Goal: Information Seeking & Learning: Learn about a topic

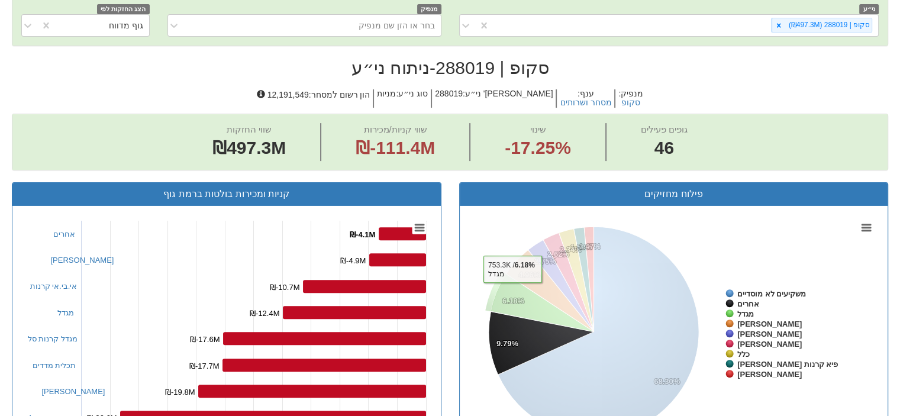
scroll to position [256, 0]
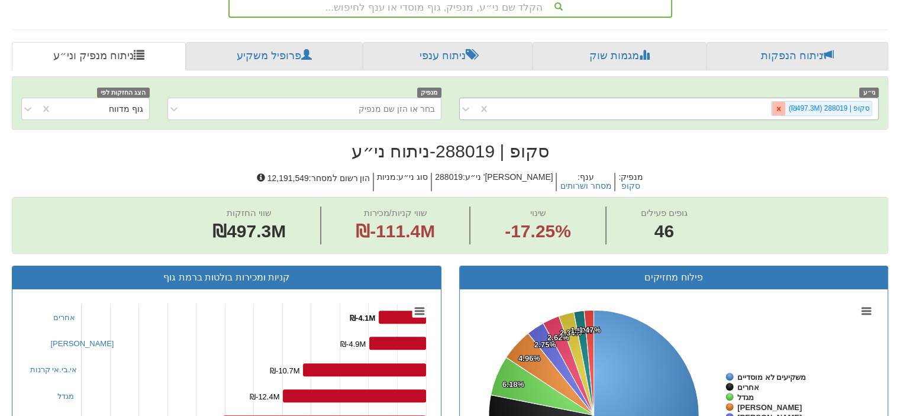
click at [781, 107] on icon at bounding box center [779, 109] width 4 height 4
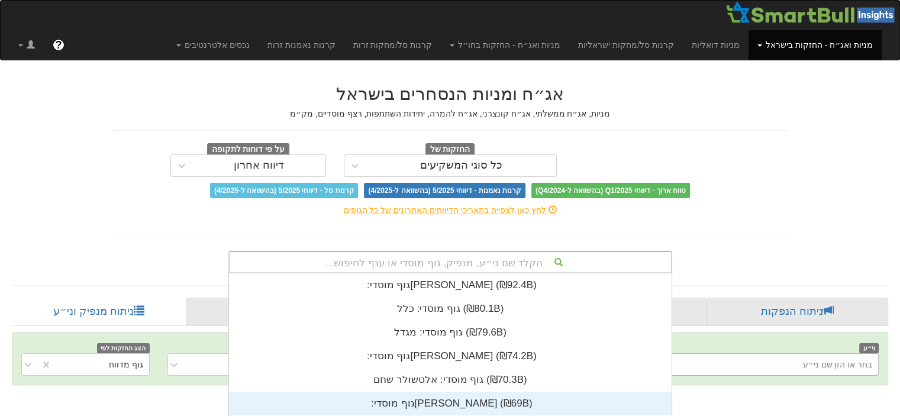
click at [552, 262] on div "הקלד שם ני״ע, מנפיק, גוף מוסדי או ענף לחיפוש... גוף מוסדי: ‏[PERSON_NAME] ‎(₪92…" at bounding box center [451, 262] width 444 height 22
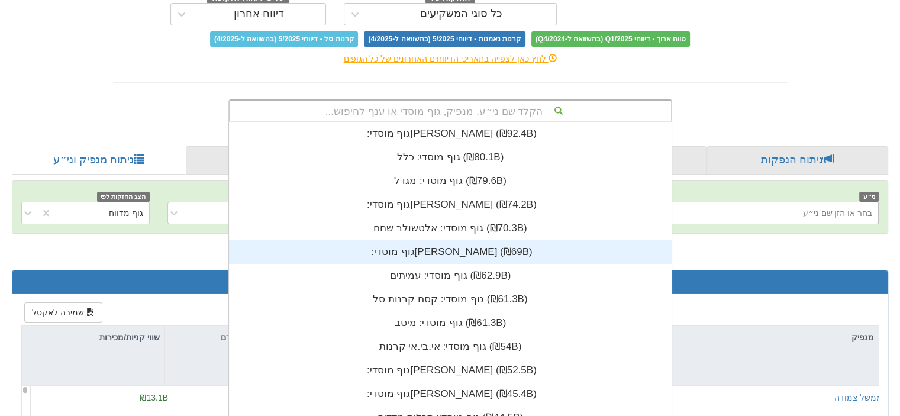
scroll to position [294, 0]
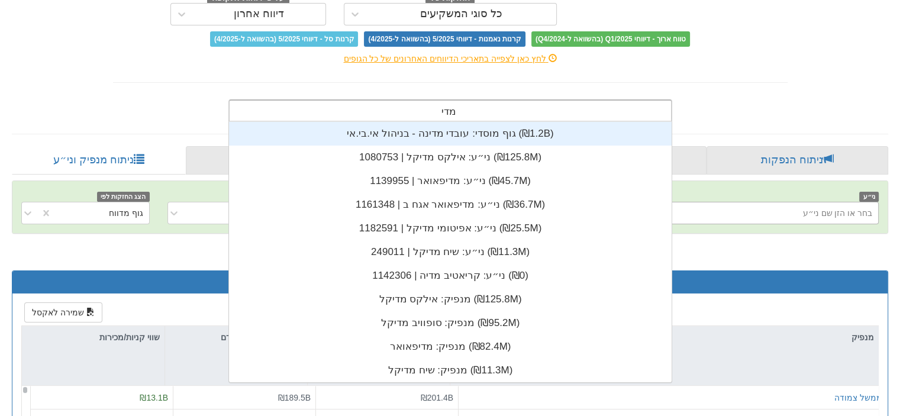
type input "מדיפ"
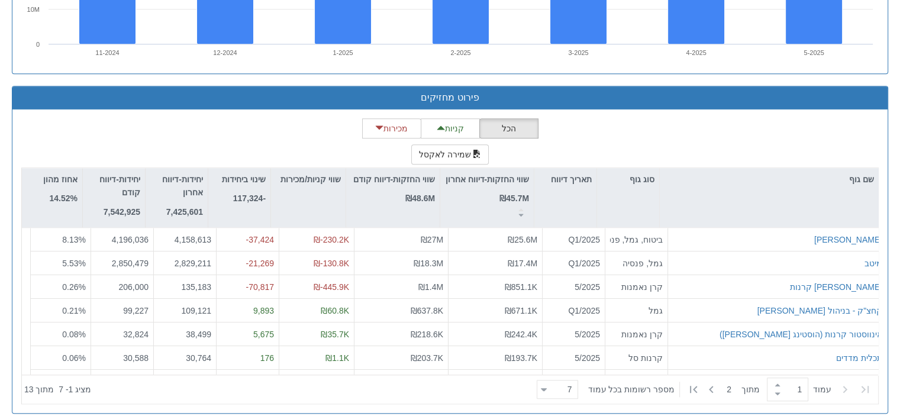
scroll to position [1025, 0]
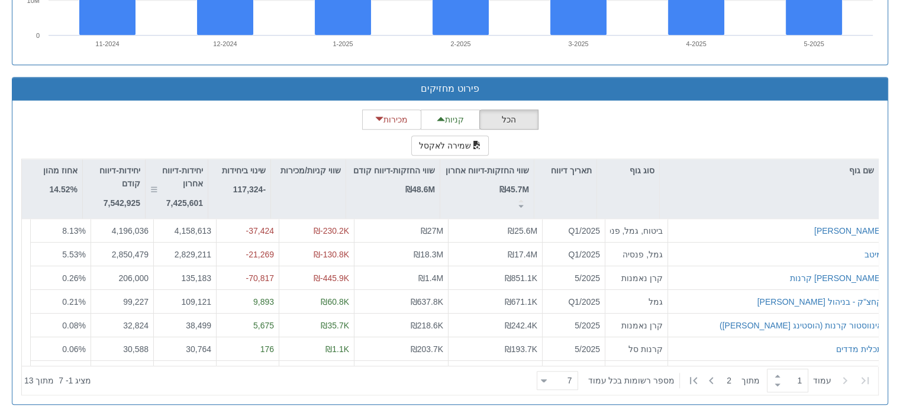
click at [174, 188] on div "יחידות-דיווח אחרון 7,425,601" at bounding box center [176, 187] width 53 height 46
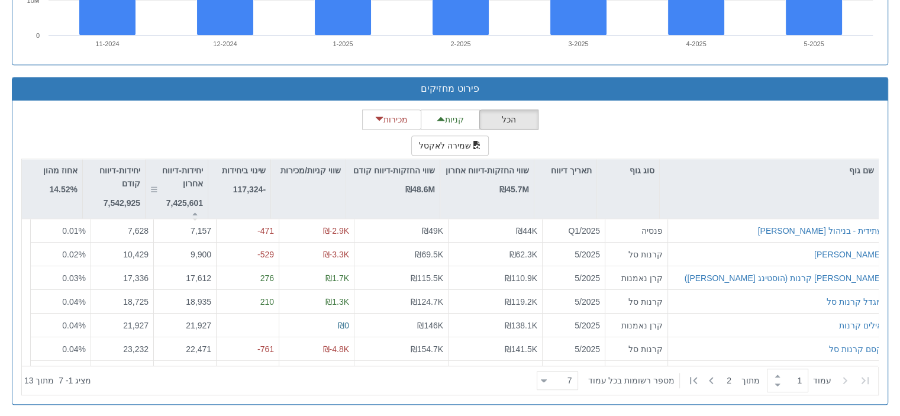
click at [192, 218] on icon at bounding box center [195, 219] width 6 height 3
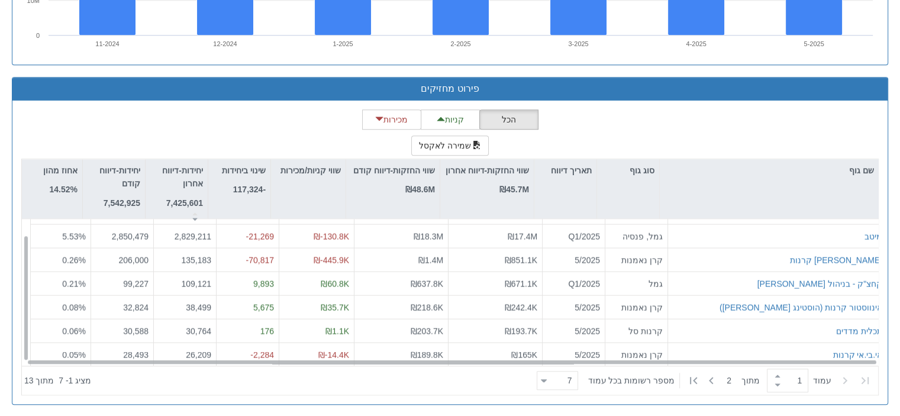
scroll to position [18, 0]
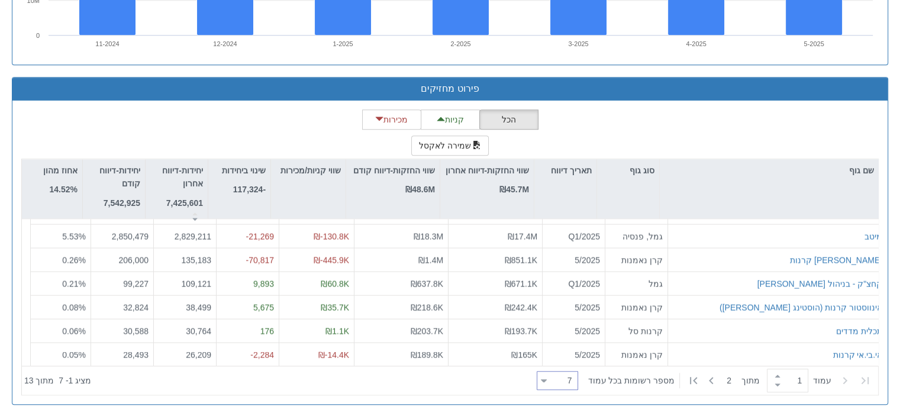
click at [557, 381] on div "7 7" at bounding box center [562, 381] width 31 height 17
click at [571, 357] on div "100" at bounding box center [565, 359] width 41 height 19
type input "100"
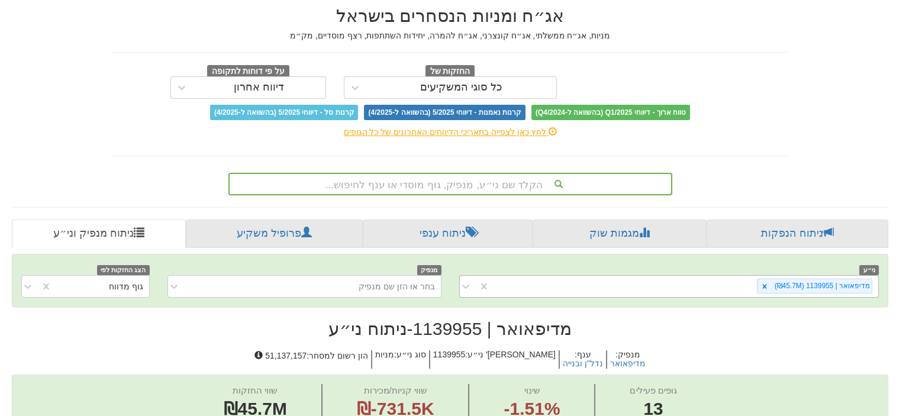
scroll to position [152, 0]
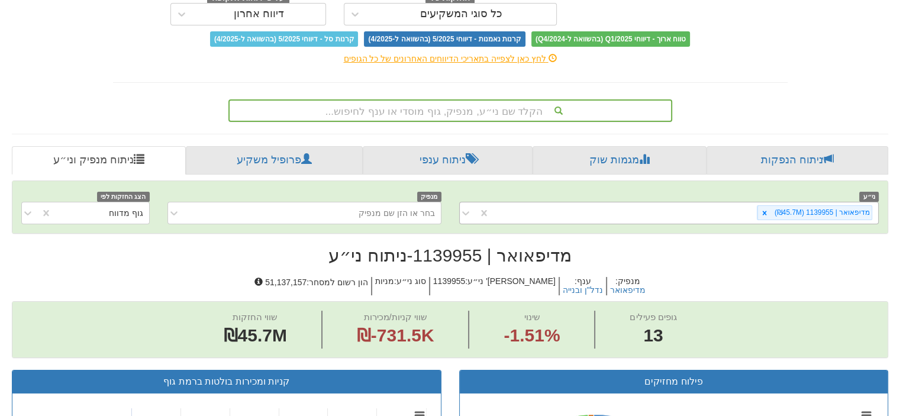
click at [533, 122] on div "הקלד שם ני״ע, מנפיק, גוף מוסדי או ענף לחיפוש..." at bounding box center [451, 110] width 444 height 22
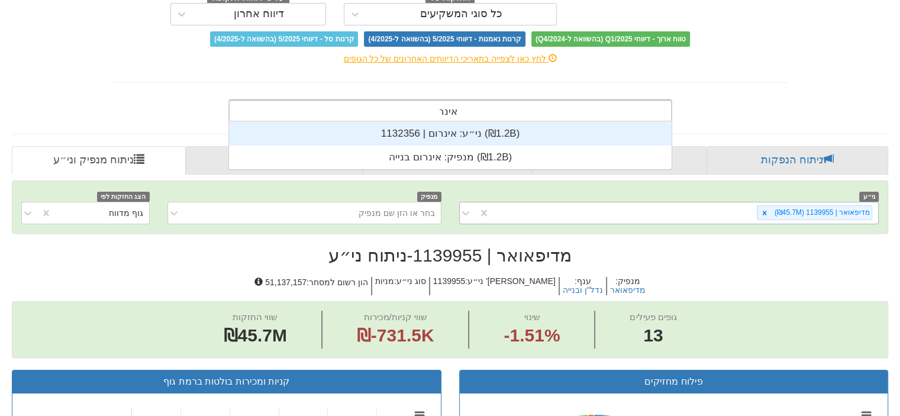
scroll to position [47, 0]
type input "אינרום"
click at [452, 127] on div "ני״ע: ‏אינרום | 1132356 ‎(₪1.2B)‎" at bounding box center [450, 134] width 443 height 24
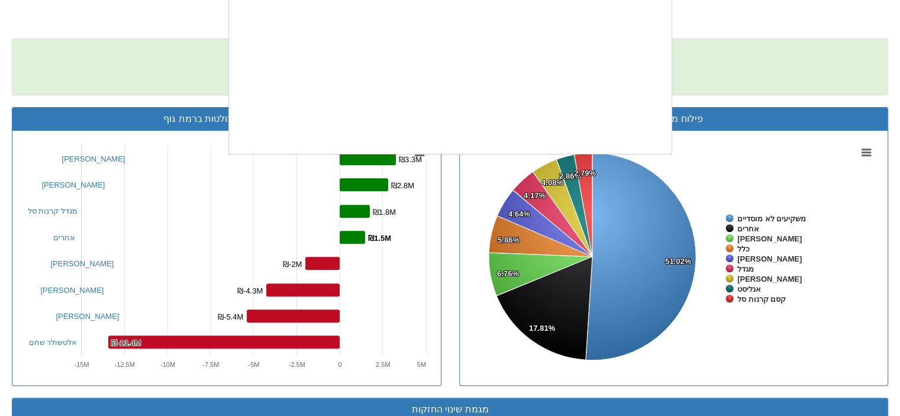
scroll to position [7056, 0]
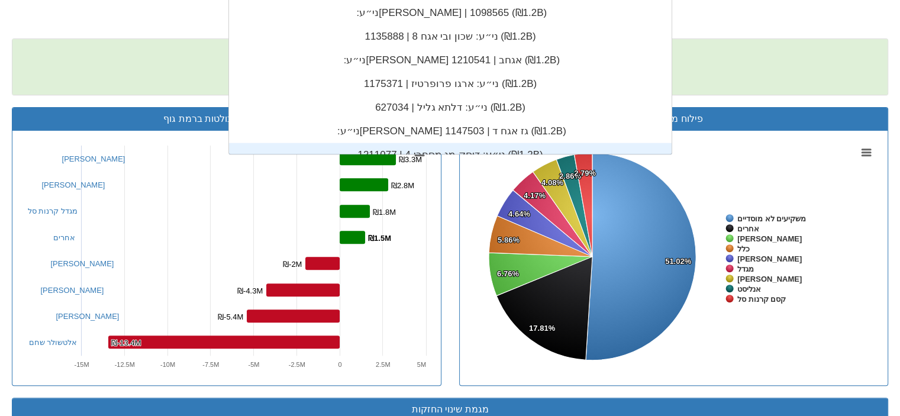
click at [104, 172] on rect at bounding box center [227, 258] width 410 height 237
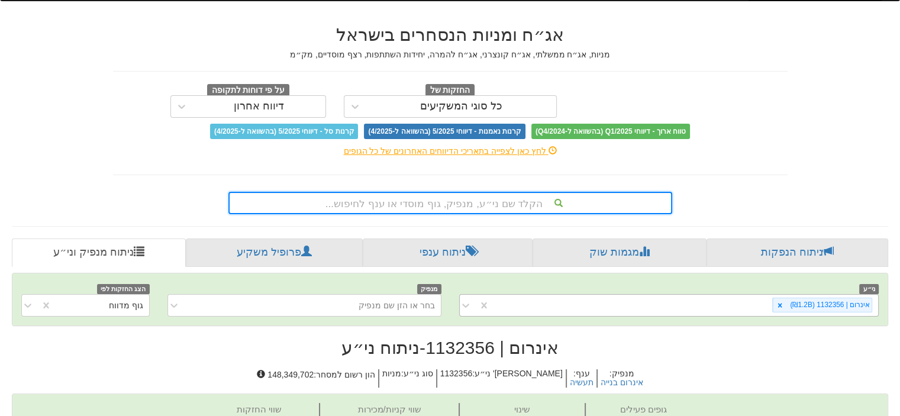
scroll to position [152, 0]
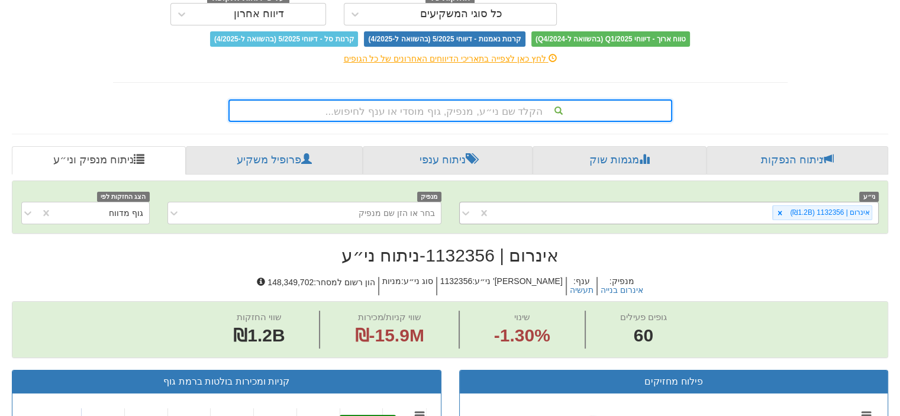
click at [426, 122] on div "הקלד שם ני״ע, מנפיק, גוף מוסדי או ענף לחיפוש..." at bounding box center [451, 110] width 444 height 22
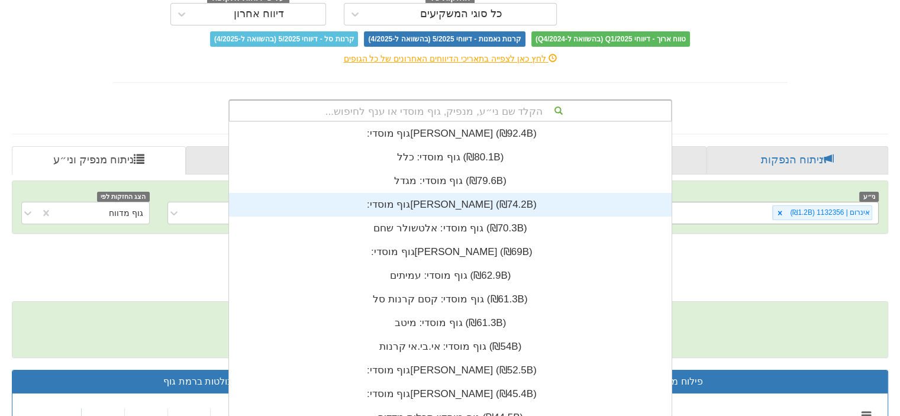
scroll to position [294, 0]
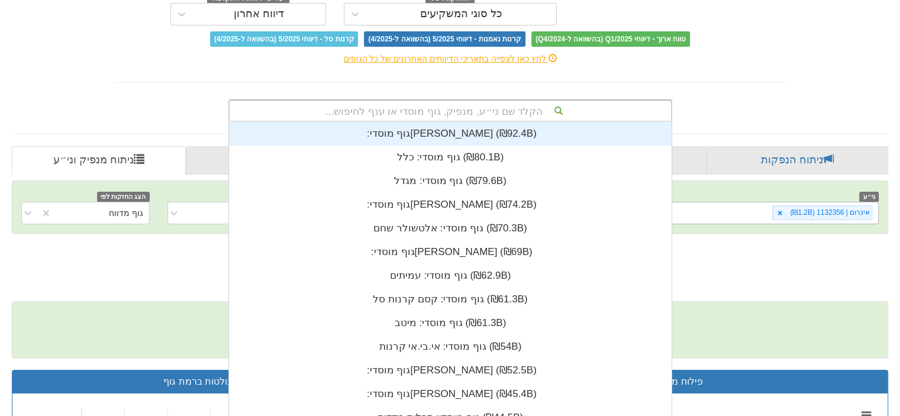
click at [467, 111] on div "הקלד שם ני״ע, מנפיק, גוף מוסדי או ענף לחיפוש..." at bounding box center [451, 111] width 442 height 20
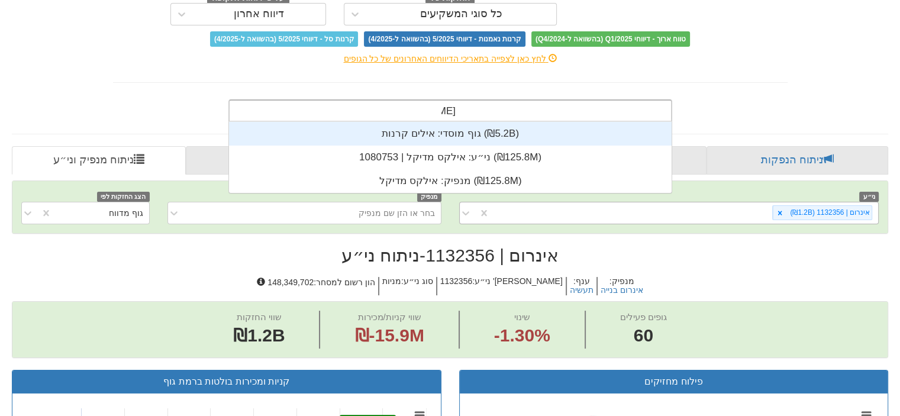
scroll to position [47, 0]
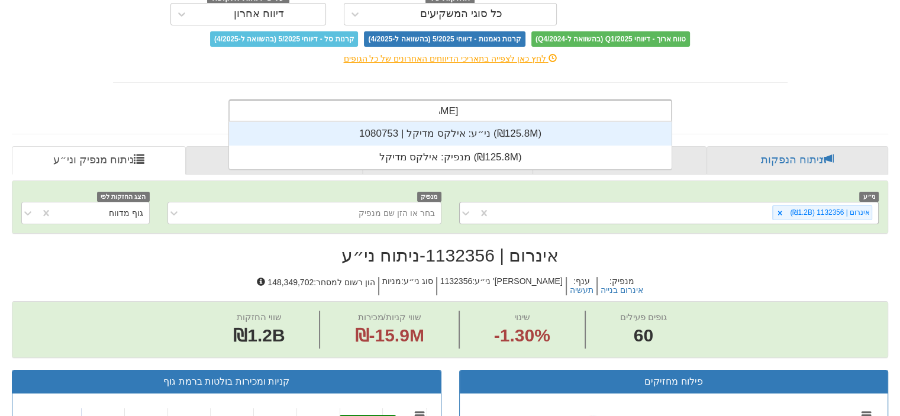
type input "אילקס"
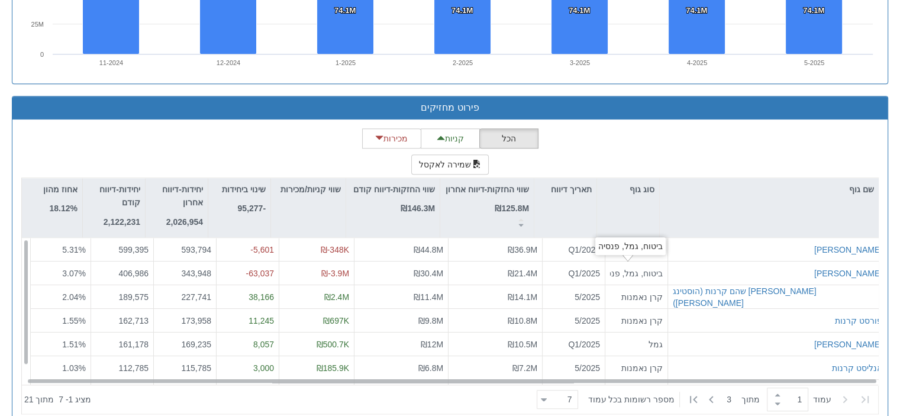
scroll to position [18, 0]
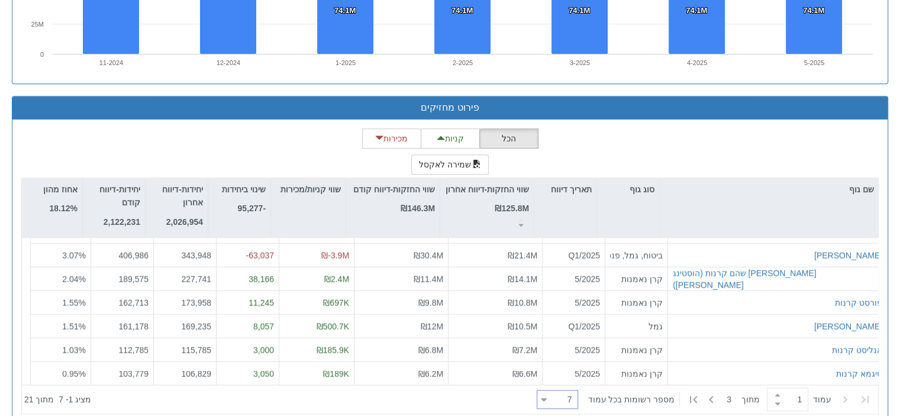
click at [555, 403] on div "7 7" at bounding box center [562, 400] width 31 height 17
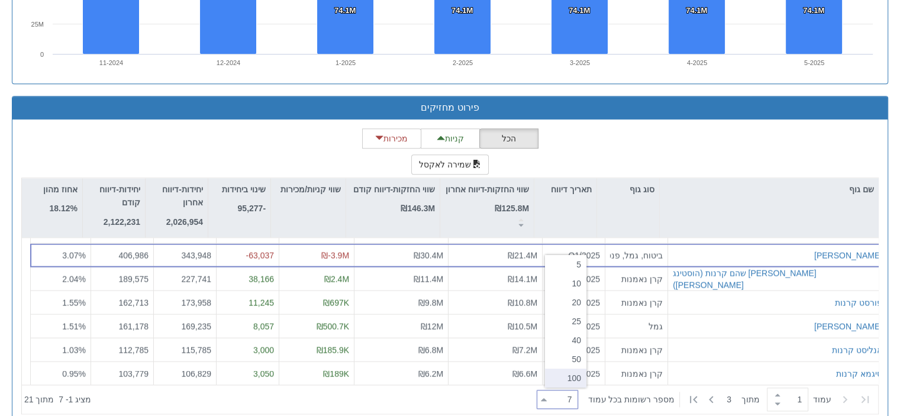
click at [571, 371] on div "100" at bounding box center [565, 378] width 41 height 19
type input "100"
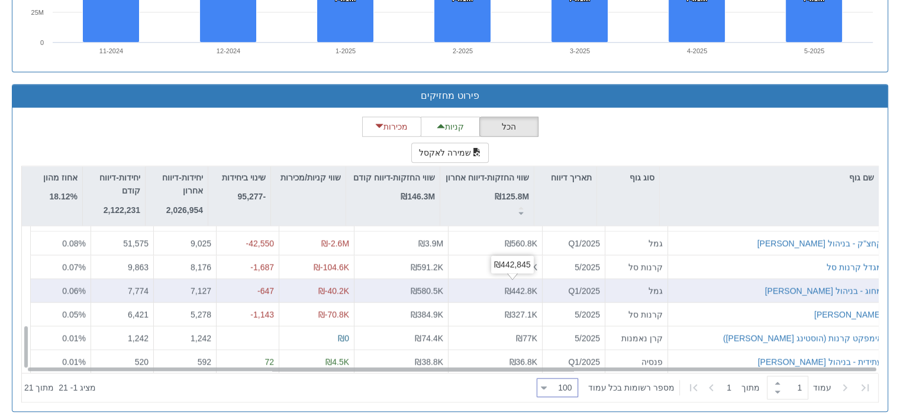
scroll to position [1025, 0]
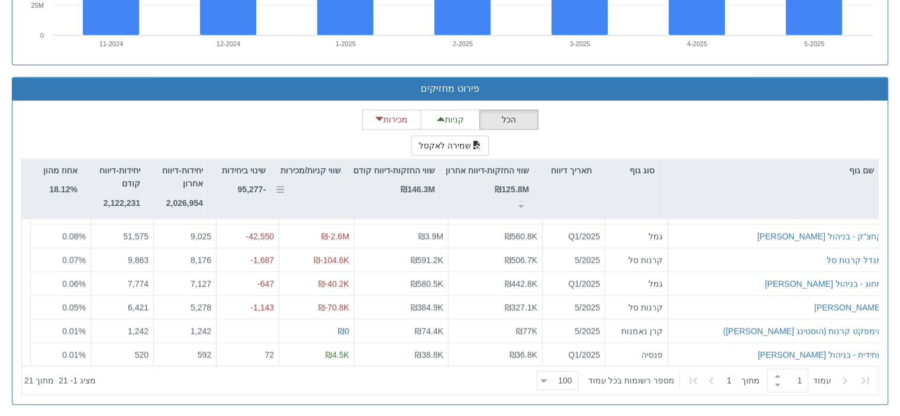
click at [324, 193] on div "שווי קניות/מכירות" at bounding box center [308, 188] width 75 height 59
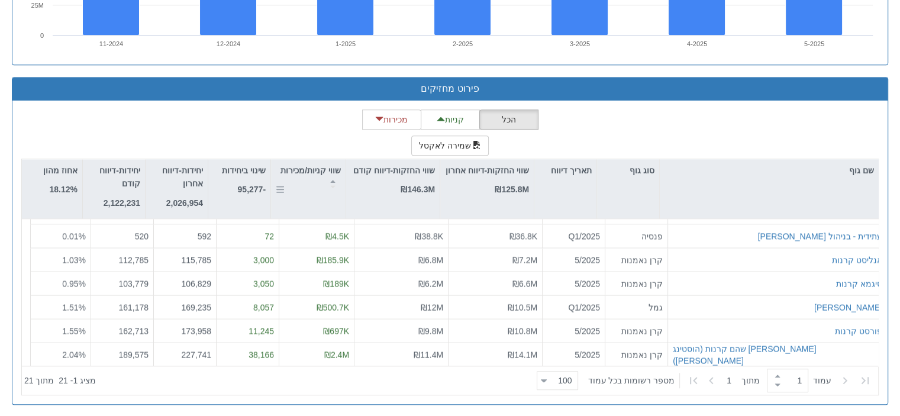
click at [337, 189] on div "שווי קניות/מכירות" at bounding box center [308, 177] width 75 height 36
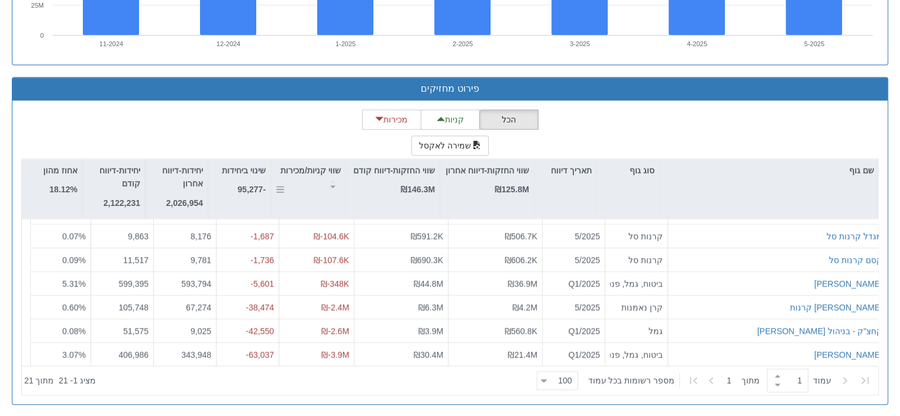
click at [337, 189] on div "שווי קניות/מכירות" at bounding box center [308, 177] width 75 height 36
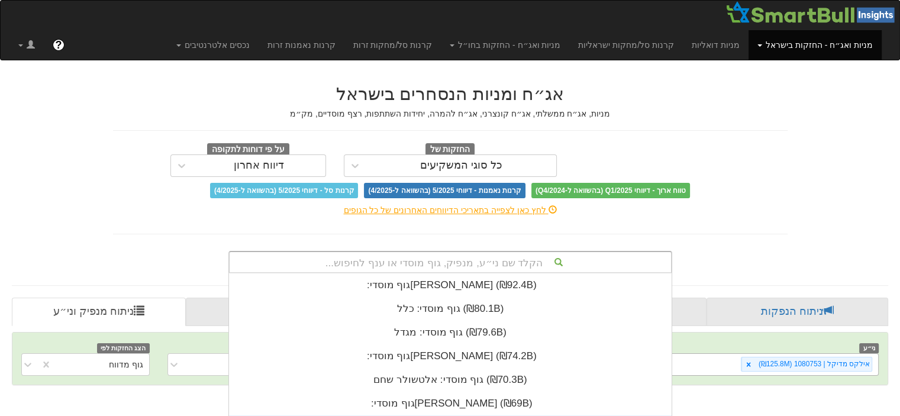
scroll to position [152, 0]
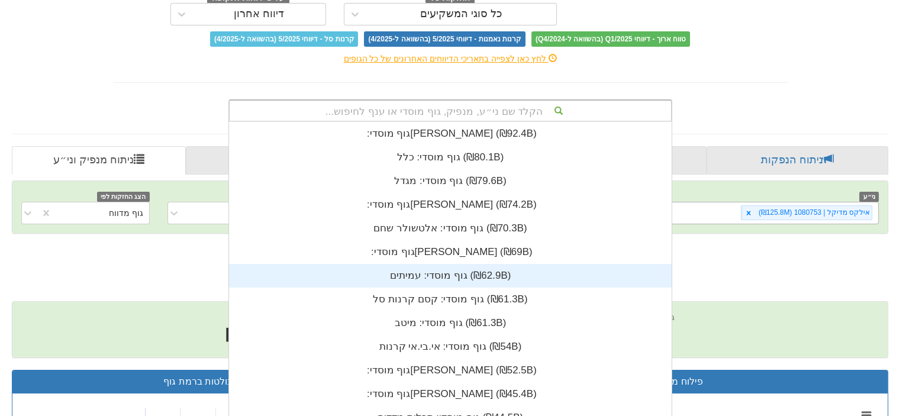
click at [480, 122] on div "הקלד שם ני״ע, מנפיק, גוף מוסדי או ענף לחיפוש... גוף מוסדי: ‏[PERSON_NAME] ‎(₪92…" at bounding box center [451, 110] width 444 height 22
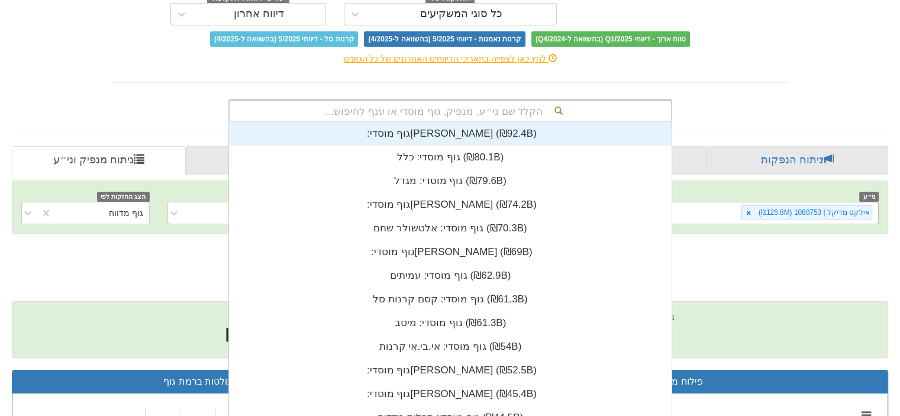
click at [478, 111] on div "הקלד שם ני״ע, מנפיק, גוף מוסדי או ענף לחיפוש..." at bounding box center [451, 111] width 442 height 20
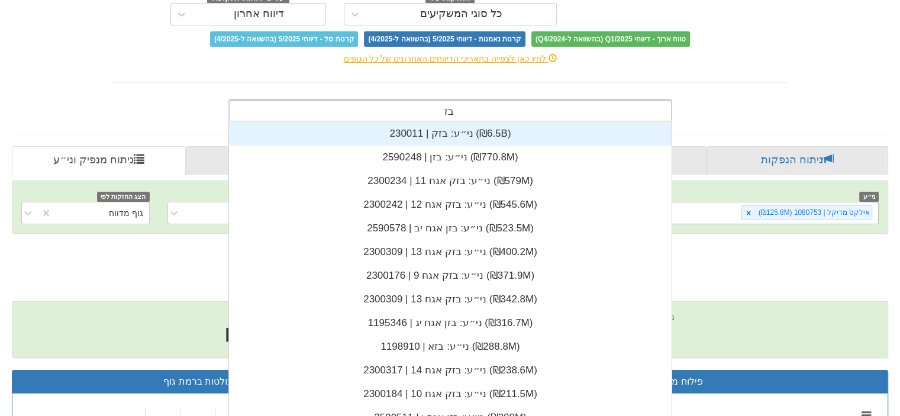
type input "בזק"
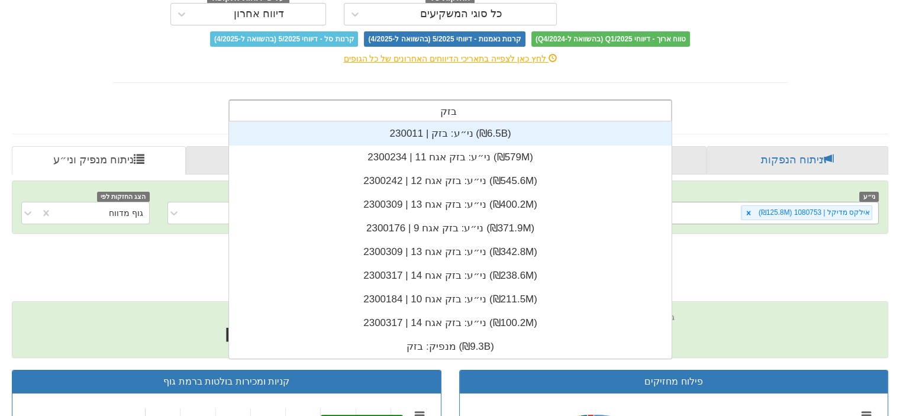
click at [458, 137] on div "ני״ע: ‏בזק | 230011 ‎(₪6.5B)‎" at bounding box center [450, 134] width 443 height 24
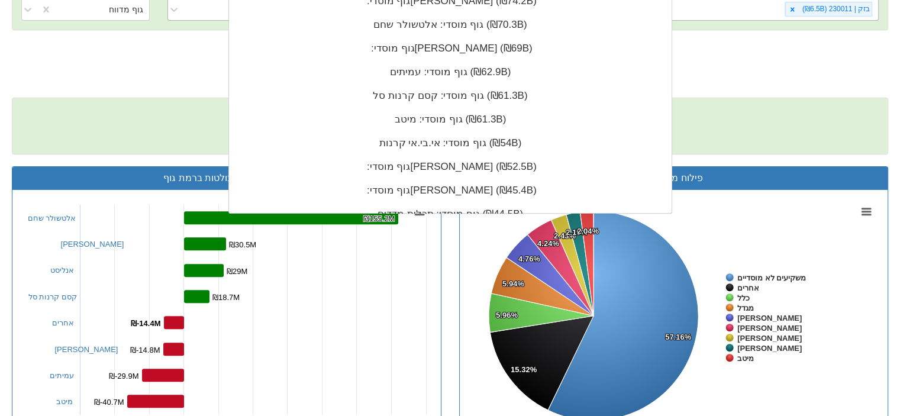
scroll to position [294, 0]
click at [749, 69] on span "מנפיק : בזק ענף : מסחר ושרותים [PERSON_NAME]' ני״ע : 230011 סוג ני״ע : מניות הו…" at bounding box center [450, 82] width 877 height 30
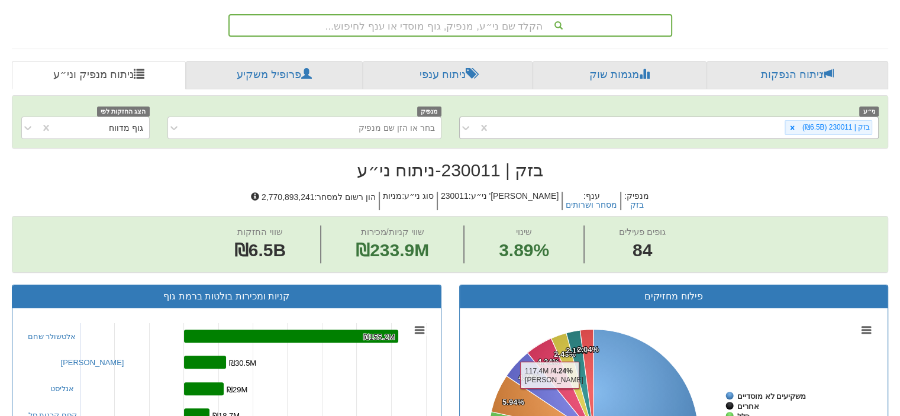
scroll to position [178, 0]
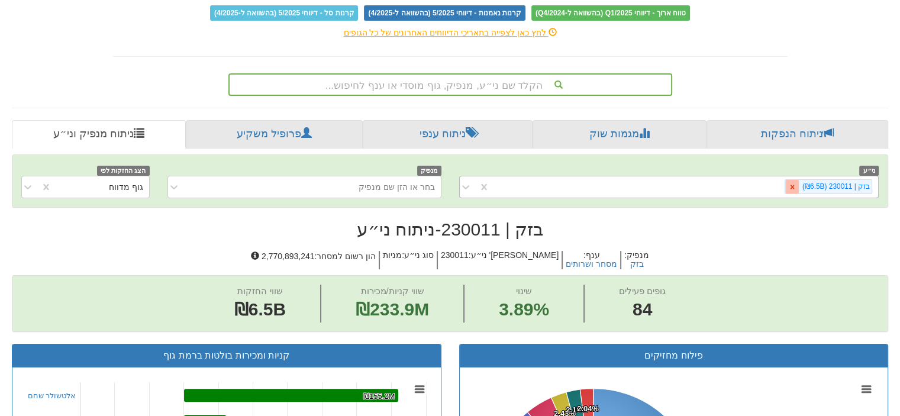
click at [792, 183] on icon at bounding box center [793, 187] width 8 height 8
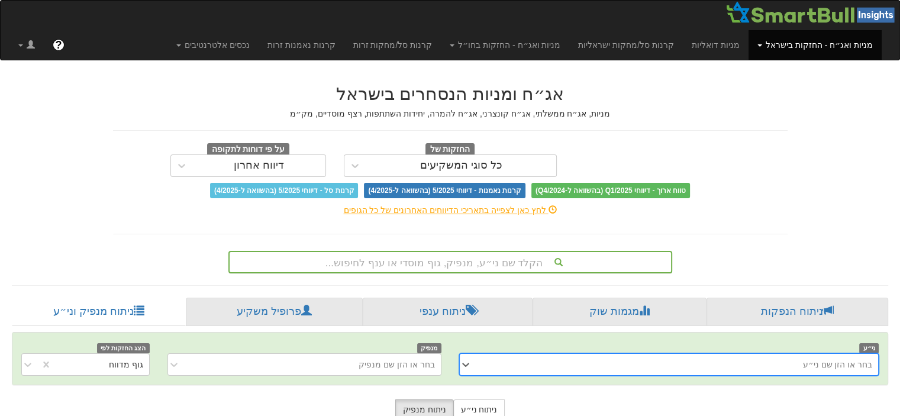
click at [620, 262] on div "הקלד שם ני״ע, מנפיק, גוף מוסדי או ענף לחיפוש..." at bounding box center [451, 262] width 444 height 22
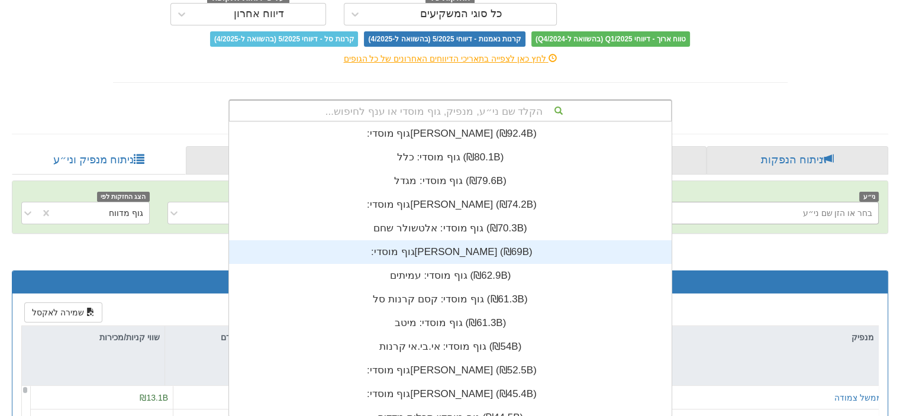
scroll to position [294, 0]
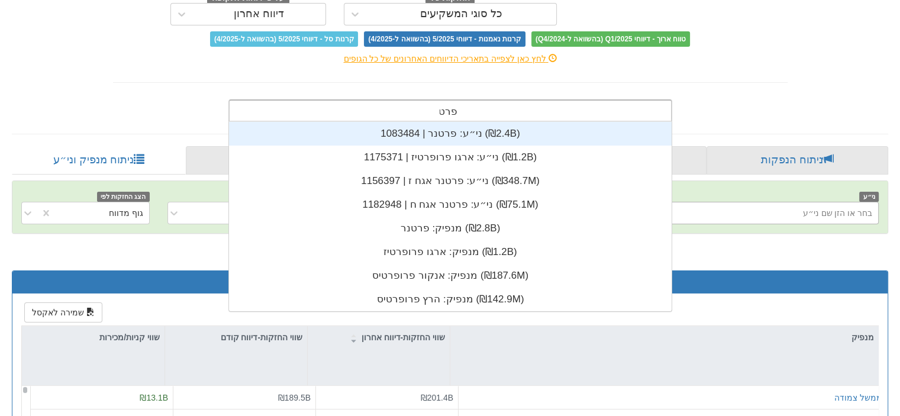
type input "פרטנ"
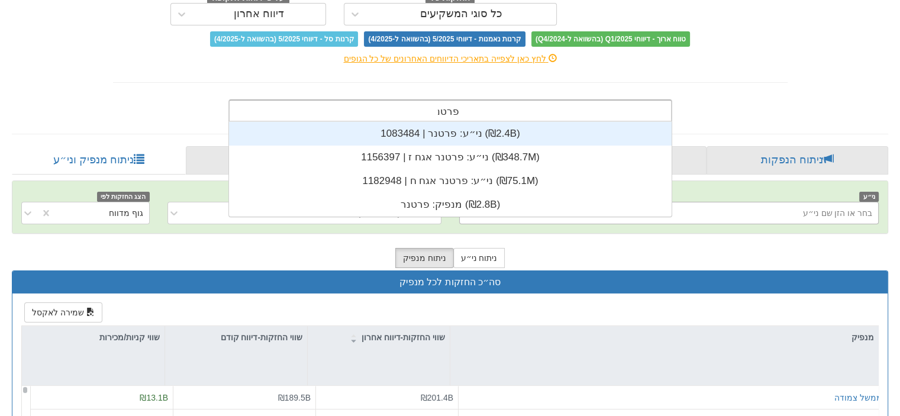
scroll to position [95, 0]
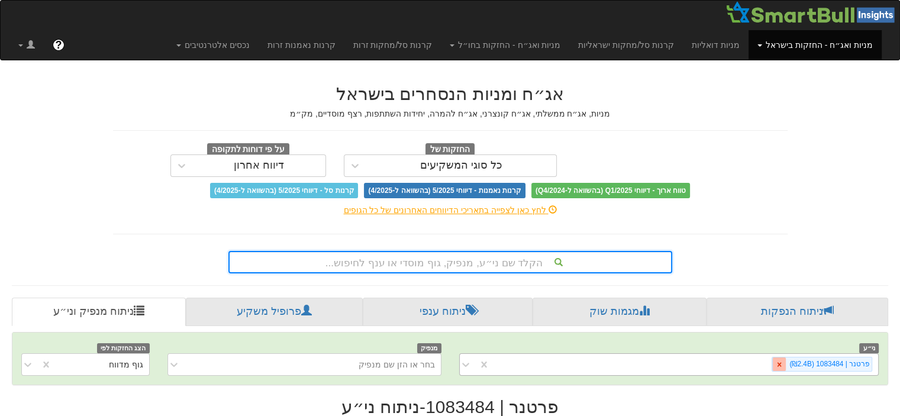
click at [784, 361] on icon at bounding box center [779, 365] width 8 height 8
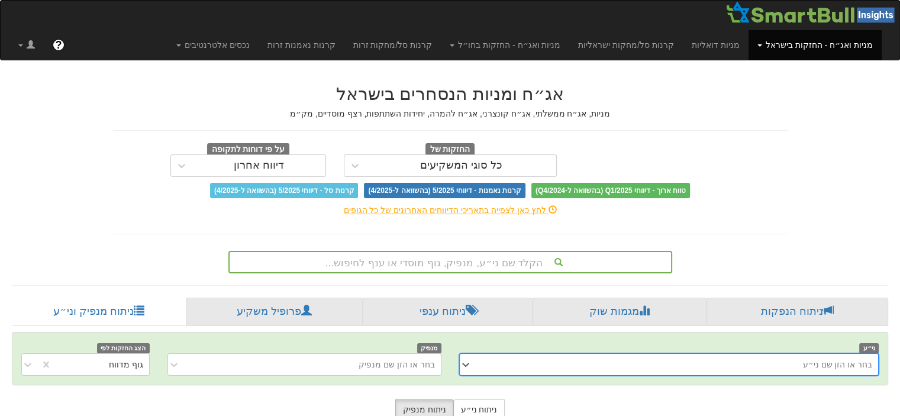
click at [781, 361] on div "option פרטנר | 1083484 (₪2.4B), deselected. 0 results available. Select is focu…" at bounding box center [669, 364] width 420 height 22
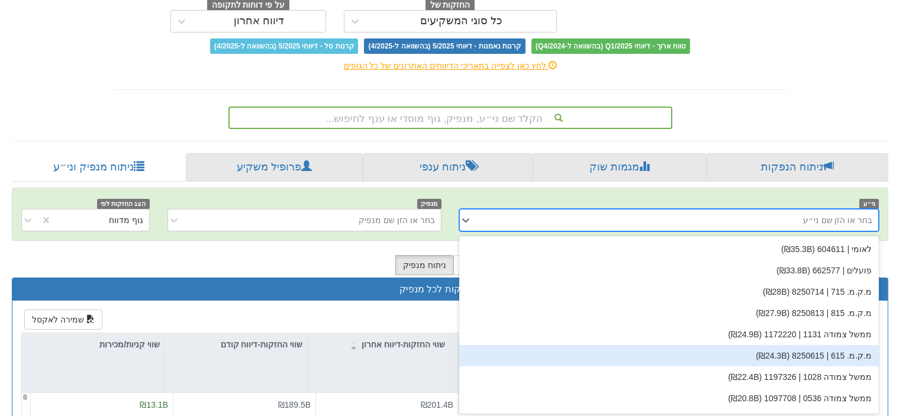
scroll to position [145, 0]
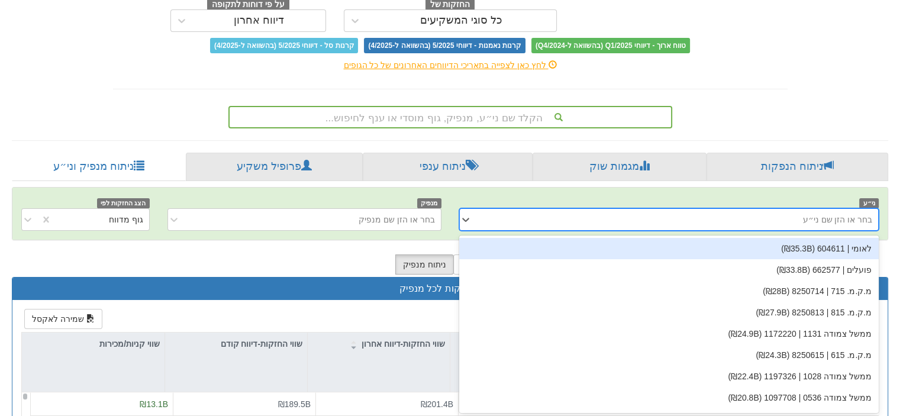
click at [713, 219] on div "בחר או הזן שם ני״ע" at bounding box center [678, 219] width 401 height 19
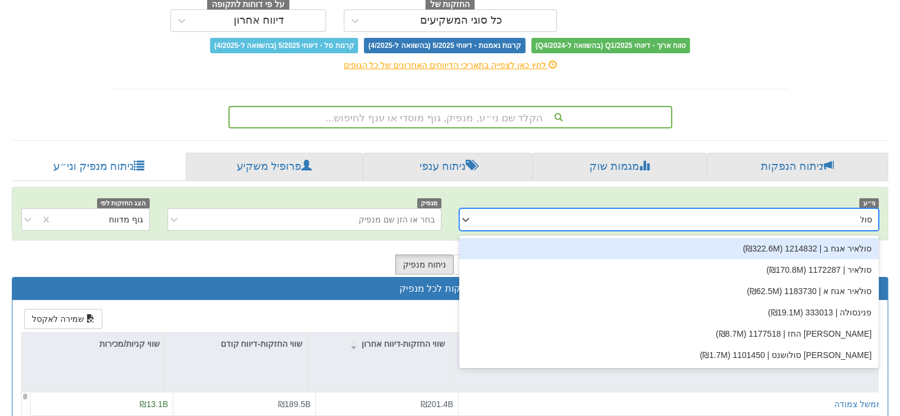
type input "סולר"
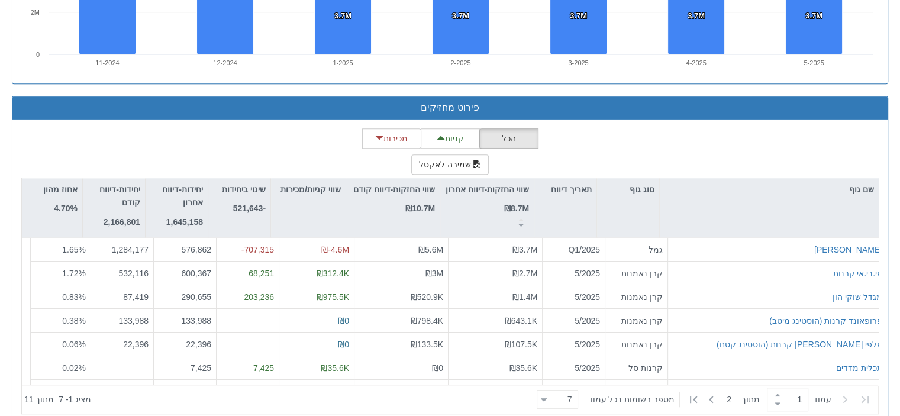
scroll to position [1025, 0]
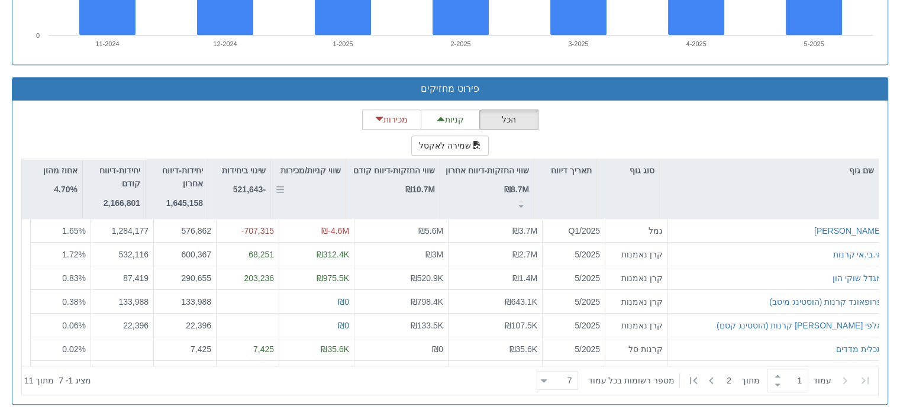
click at [334, 186] on div "שווי קניות/מכירות" at bounding box center [308, 177] width 75 height 36
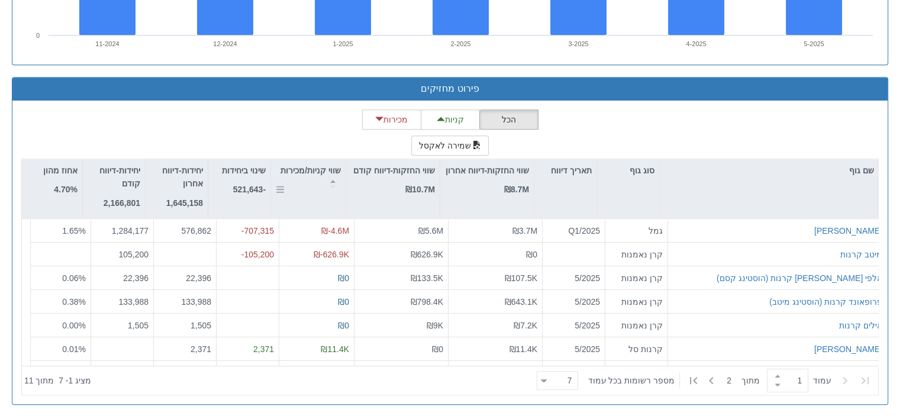
click at [334, 186] on div "שווי קניות/מכירות" at bounding box center [308, 177] width 75 height 36
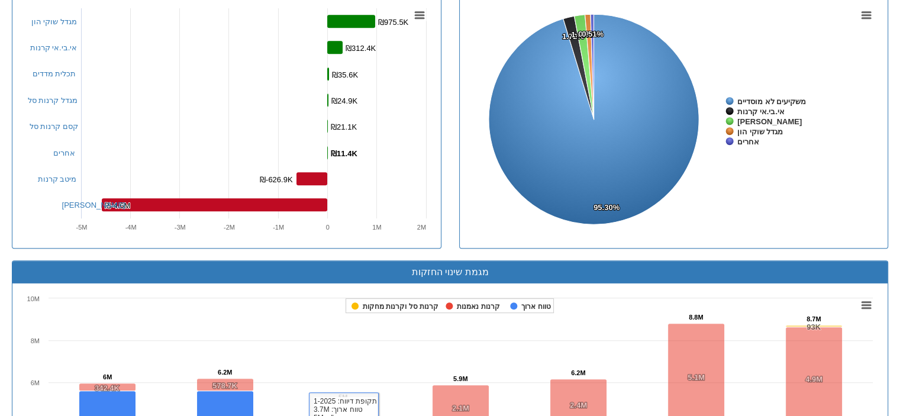
scroll to position [256, 0]
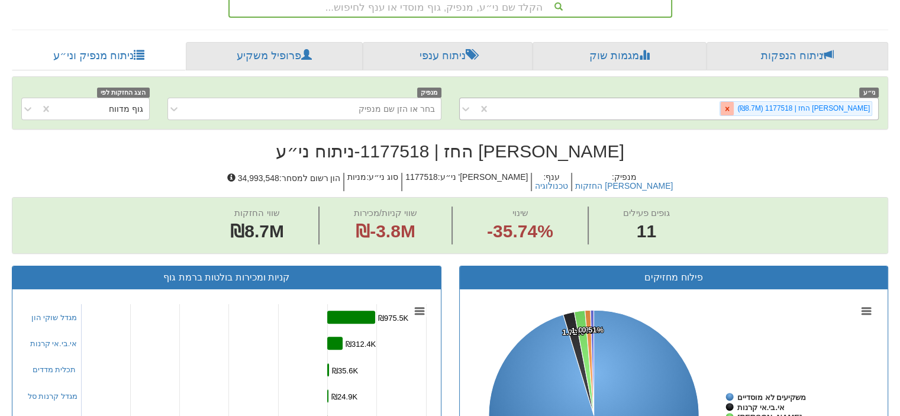
click at [732, 107] on icon at bounding box center [727, 109] width 8 height 8
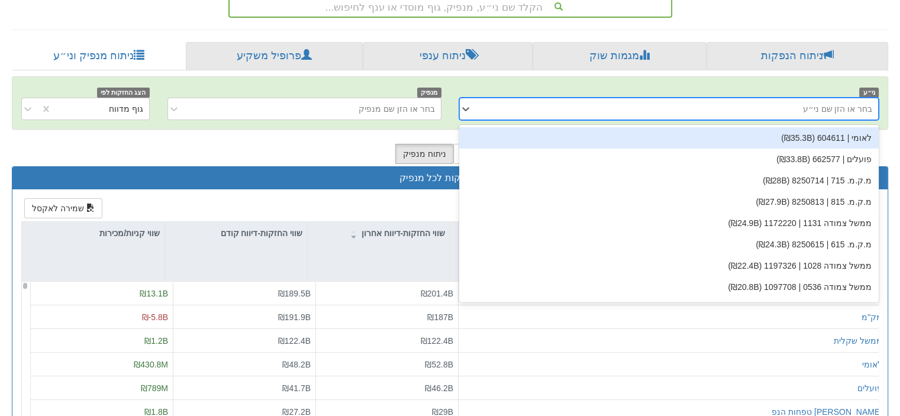
click at [758, 104] on div "בחר או הזן שם ני״ע" at bounding box center [678, 108] width 401 height 19
